Goal: Task Accomplishment & Management: Complete application form

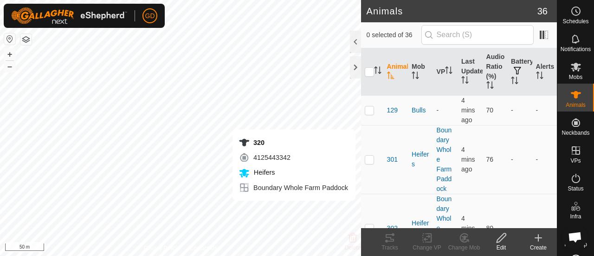
scroll to position [2928, 0]
checkbox input "true"
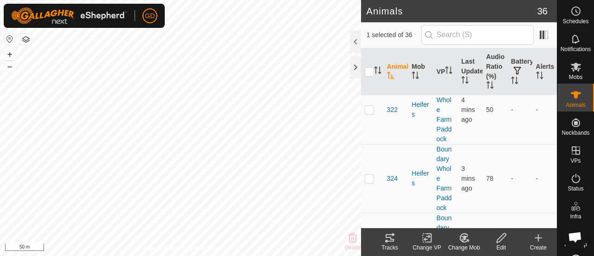
scroll to position [1597, 0]
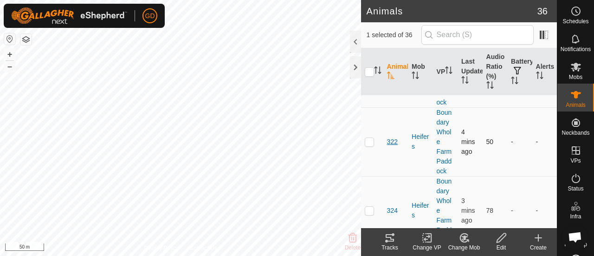
click at [393, 138] on span "322" at bounding box center [392, 142] width 11 height 10
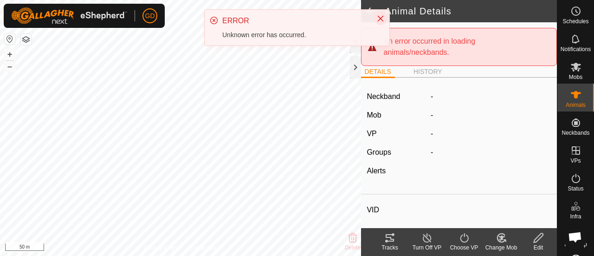
click at [380, 19] on icon "Close" at bounding box center [381, 19] width 6 height 6
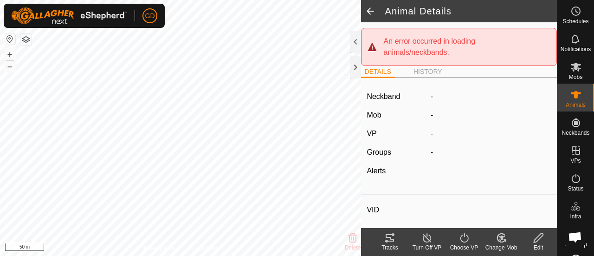
click at [538, 238] on icon at bounding box center [539, 237] width 12 height 11
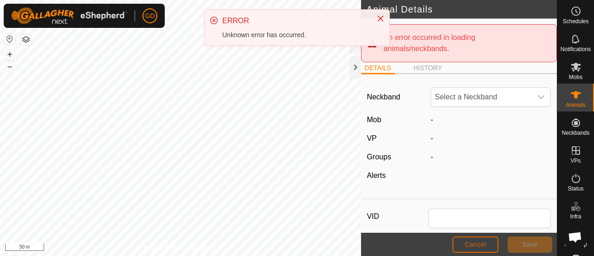
click at [475, 247] on span "Cancel" at bounding box center [475, 243] width 22 height 7
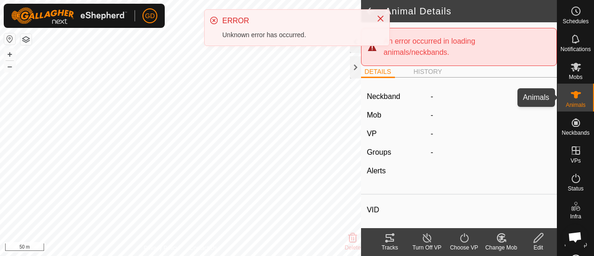
click at [575, 95] on icon at bounding box center [575, 94] width 11 height 11
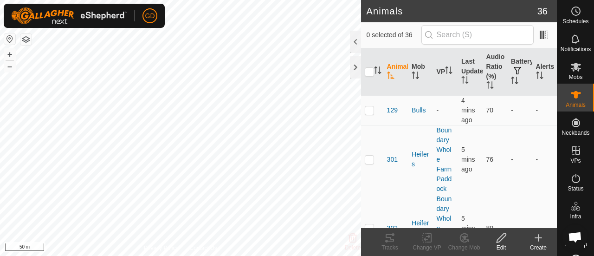
click at [535, 240] on icon at bounding box center [538, 237] width 11 height 11
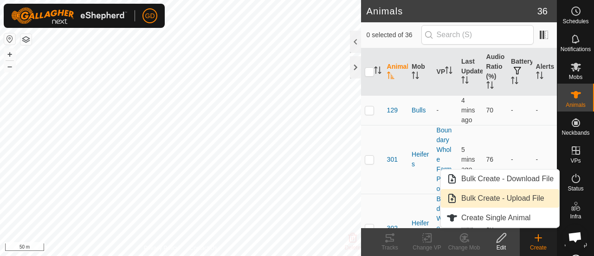
click at [502, 198] on link "Bulk Create - Upload File" at bounding box center [500, 198] width 118 height 19
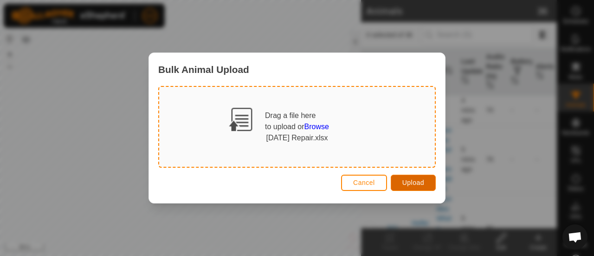
click at [411, 182] on span "Upload" at bounding box center [413, 182] width 22 height 7
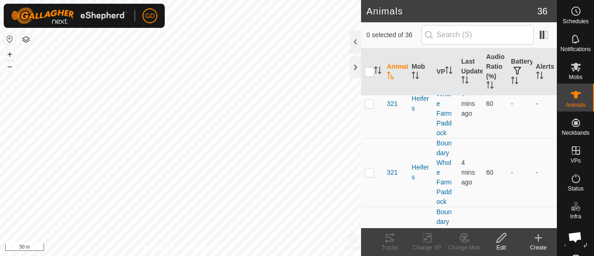
scroll to position [1434, 0]
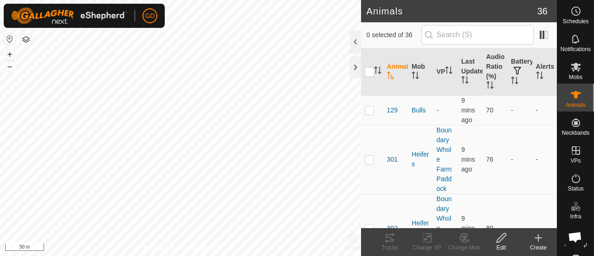
click at [537, 239] on icon at bounding box center [538, 237] width 11 height 11
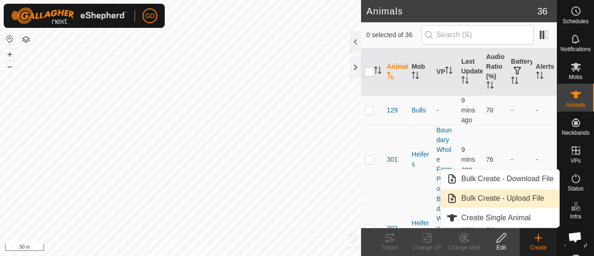
click at [505, 199] on link "Bulk Create - Upload File" at bounding box center [500, 198] width 118 height 19
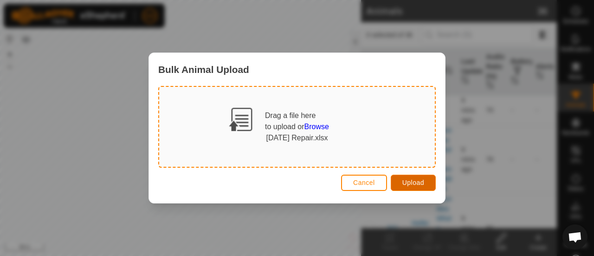
click at [410, 183] on span "Upload" at bounding box center [413, 182] width 22 height 7
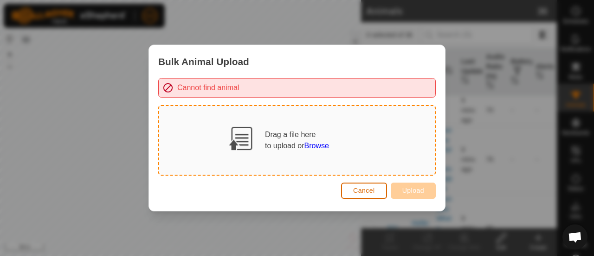
click at [365, 191] on span "Cancel" at bounding box center [364, 190] width 22 height 7
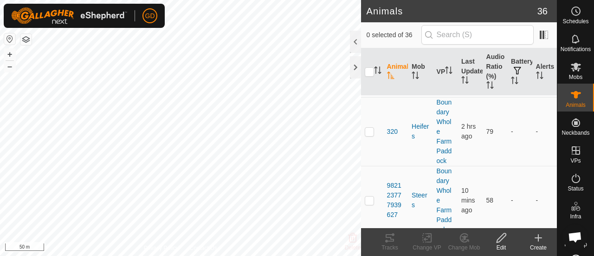
scroll to position [1346, 0]
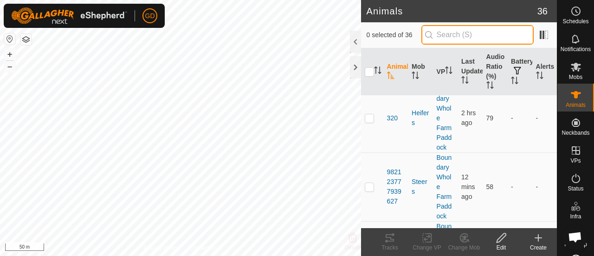
click at [462, 32] on input "text" at bounding box center [477, 34] width 112 height 19
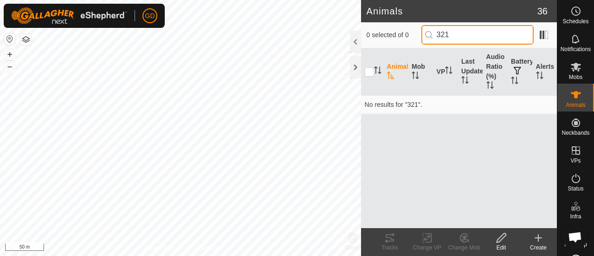
scroll to position [0, 0]
type input "3"
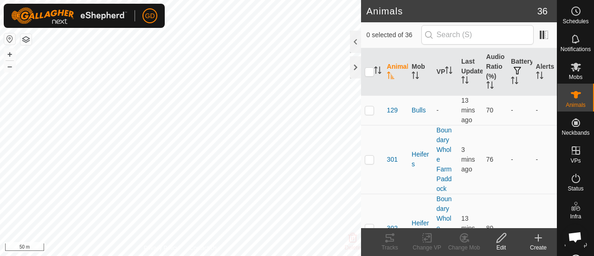
click at [537, 242] on icon at bounding box center [538, 237] width 11 height 11
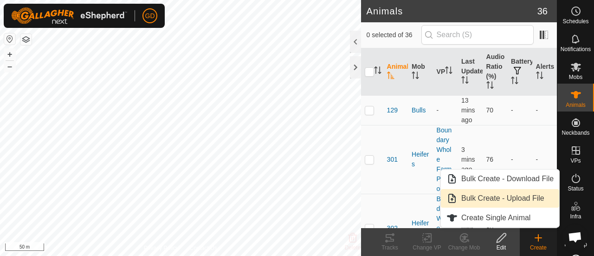
click at [497, 198] on link "Bulk Create - Upload File" at bounding box center [500, 198] width 118 height 19
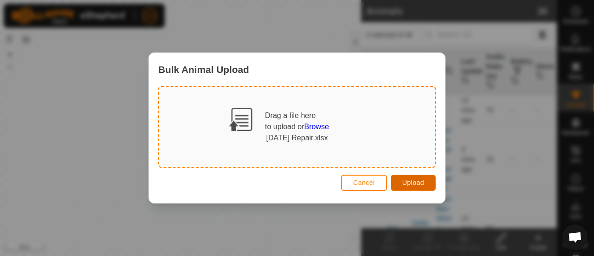
click at [410, 180] on span "Upload" at bounding box center [413, 182] width 22 height 7
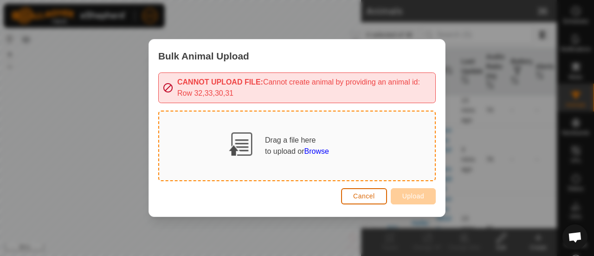
click at [354, 199] on button "Cancel" at bounding box center [364, 196] width 46 height 16
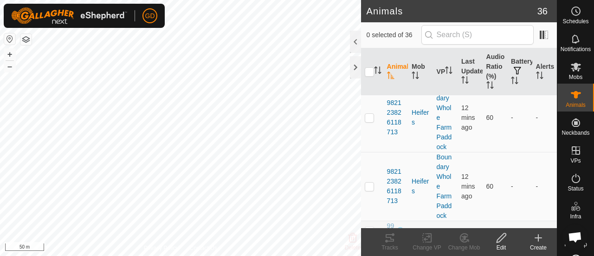
scroll to position [2255, 0]
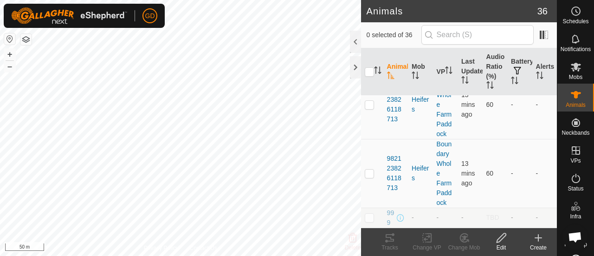
click at [537, 239] on icon at bounding box center [538, 237] width 11 height 11
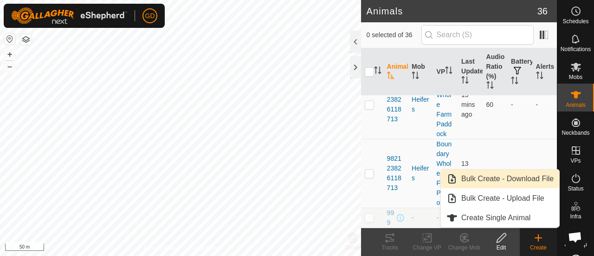
click at [497, 180] on link "Bulk Create - Download File" at bounding box center [500, 178] width 118 height 19
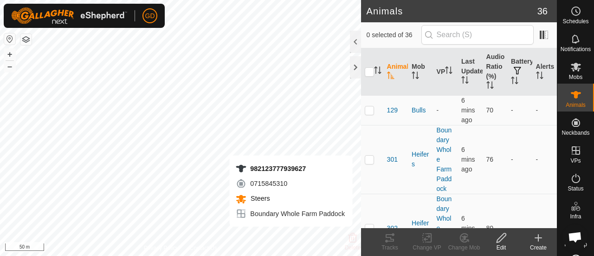
click at [538, 235] on icon at bounding box center [538, 237] width 0 height 6
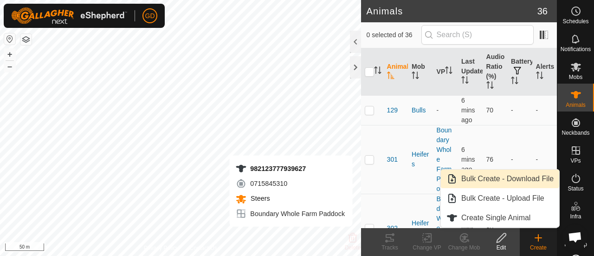
click at [504, 177] on link "Bulk Create - Download File" at bounding box center [500, 178] width 118 height 19
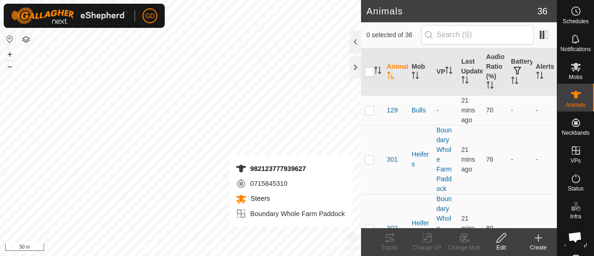
click at [535, 237] on icon at bounding box center [538, 237] width 11 height 11
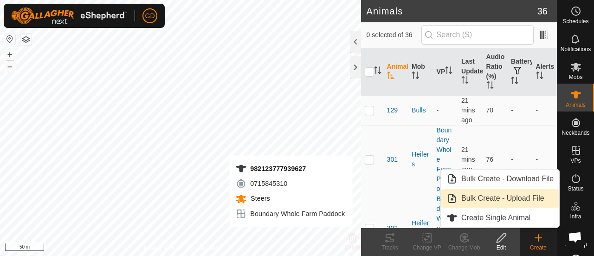
click at [504, 195] on link "Bulk Create - Upload File" at bounding box center [500, 198] width 118 height 19
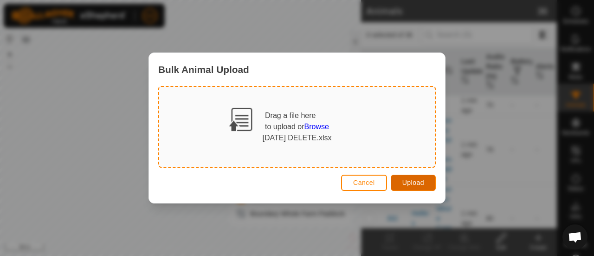
click at [410, 180] on span "Upload" at bounding box center [413, 182] width 22 height 7
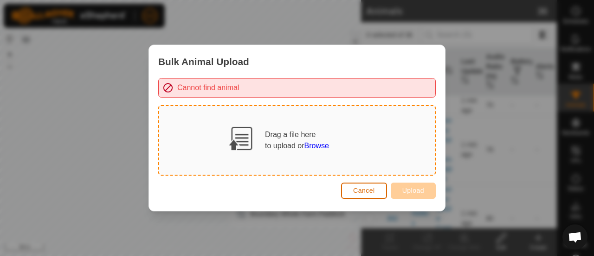
click at [368, 187] on span "Cancel" at bounding box center [364, 190] width 22 height 7
